Goal: Task Accomplishment & Management: Manage account settings

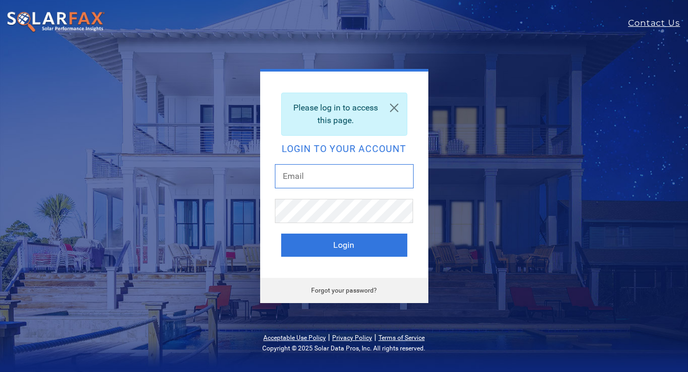
click at [343, 179] on input "text" at bounding box center [344, 176] width 139 height 24
type input "eoin@solarhub.email"
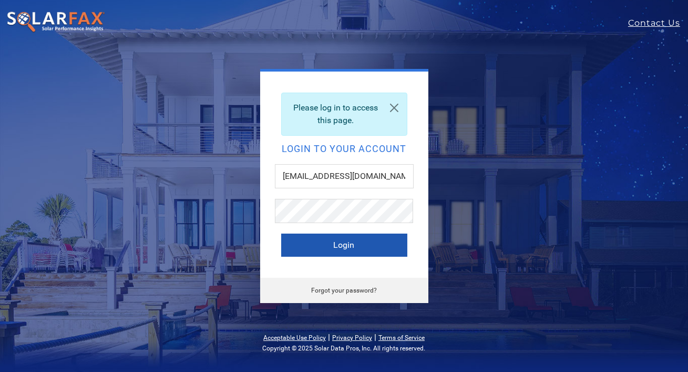
click at [298, 243] on button "Login" at bounding box center [344, 244] width 126 height 23
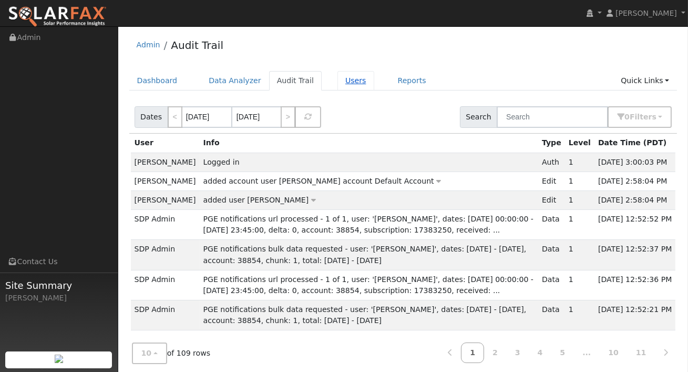
click at [346, 85] on link "Users" at bounding box center [355, 80] width 37 height 19
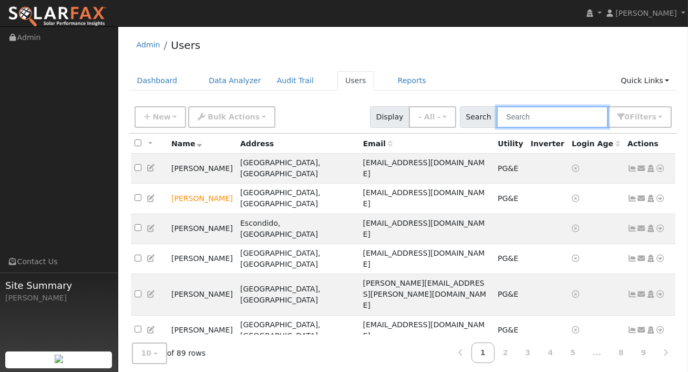
click at [538, 121] on input "text" at bounding box center [552, 117] width 111 height 22
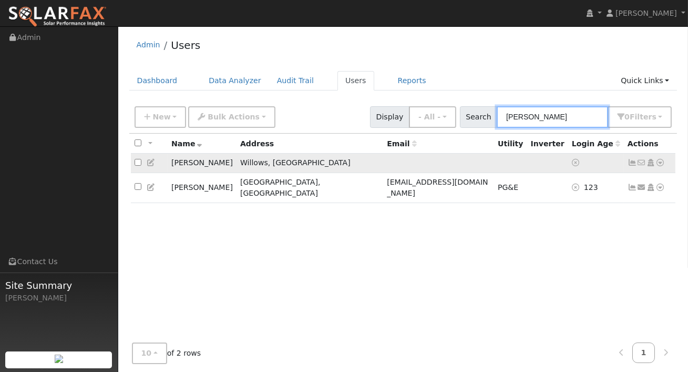
type input "amy"
click at [660, 165] on icon at bounding box center [660, 162] width 9 height 7
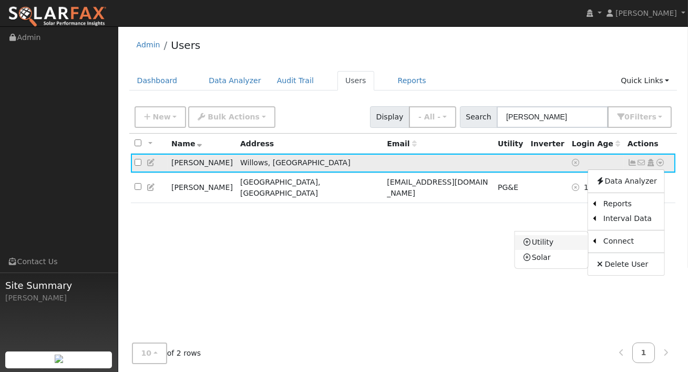
click at [554, 242] on link "Utility" at bounding box center [551, 242] width 73 height 15
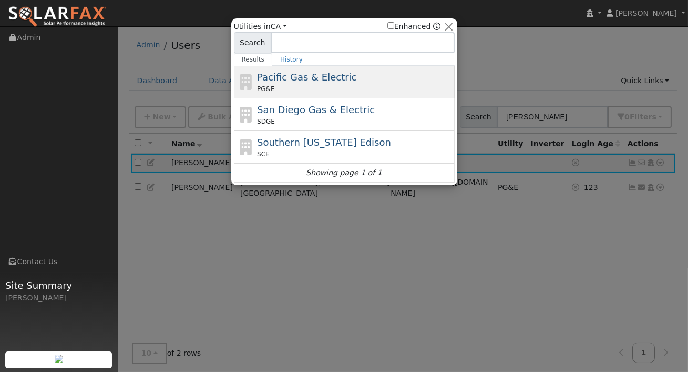
click at [324, 95] on div "Pacific Gas & Electric PG&E" at bounding box center [344, 82] width 221 height 33
